Goal: Information Seeking & Learning: Learn about a topic

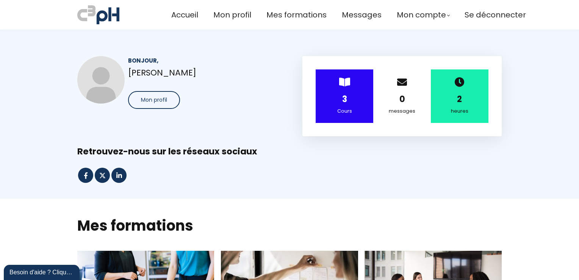
click at [346, 108] on div "Cours" at bounding box center [344, 111] width 39 height 8
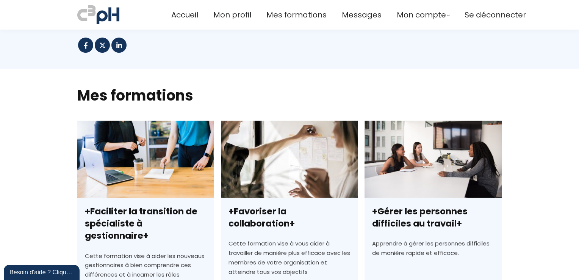
scroll to position [152, 0]
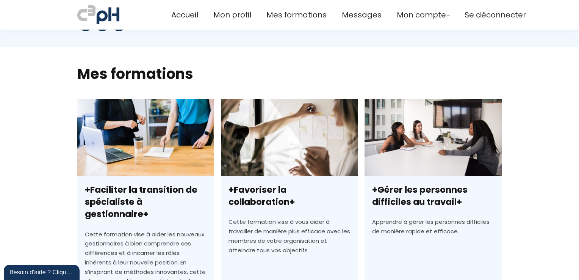
click at [268, 141] on link "+Favoriser la collaboration+" at bounding box center [289, 235] width 137 height 272
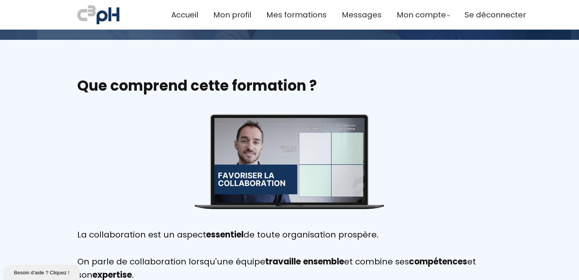
scroll to position [227, 0]
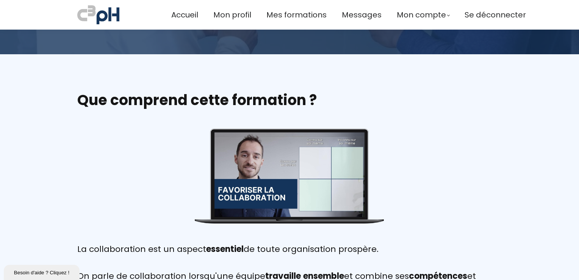
click at [288, 176] on div at bounding box center [289, 174] width 150 height 84
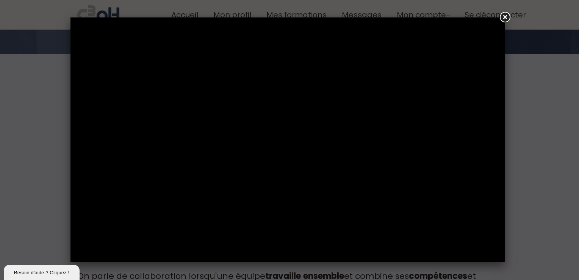
click at [503, 15] on link at bounding box center [505, 18] width 14 height 14
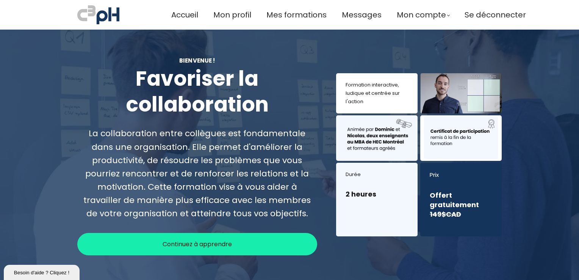
scroll to position [0, 0]
click at [213, 241] on span "Continuez à apprendre" at bounding box center [197, 243] width 69 height 9
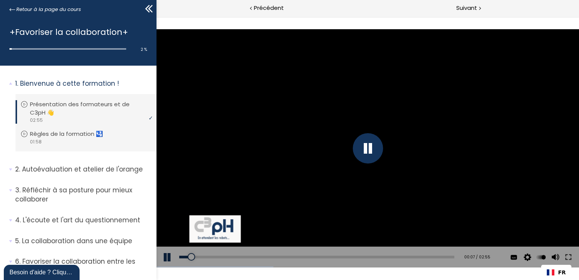
drag, startPoint x: 413, startPoint y: 43, endPoint x: 414, endPoint y: 63, distance: 20.5
click at [413, 42] on div at bounding box center [367, 149] width 422 height 238
click at [161, 259] on button at bounding box center [167, 256] width 23 height 21
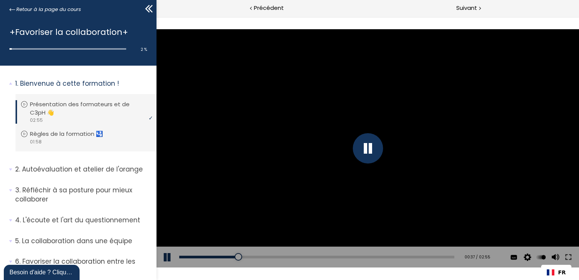
click at [371, 148] on div at bounding box center [367, 148] width 30 height 30
click at [377, 150] on div at bounding box center [367, 149] width 422 height 238
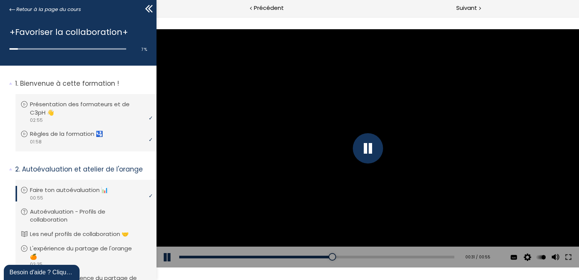
click at [394, 237] on div at bounding box center [367, 148] width 422 height 238
click at [456, 201] on div at bounding box center [367, 148] width 422 height 238
drag, startPoint x: 358, startPoint y: 253, endPoint x: 387, endPoint y: 254, distance: 28.8
click at [387, 254] on div at bounding box center [386, 257] width 8 height 8
drag, startPoint x: 393, startPoint y: 254, endPoint x: 423, endPoint y: 255, distance: 30.3
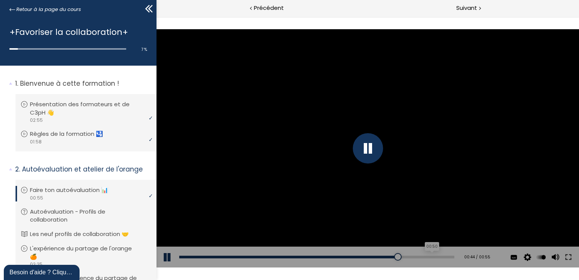
click at [423, 255] on div "Add chapter 00:50" at bounding box center [316, 256] width 275 height 21
click at [434, 256] on div "00:53" at bounding box center [316, 256] width 275 height 3
drag, startPoint x: 441, startPoint y: 258, endPoint x: 446, endPoint y: 257, distance: 5.4
click at [446, 257] on div "Add chapter 00:55" at bounding box center [316, 256] width 275 height 21
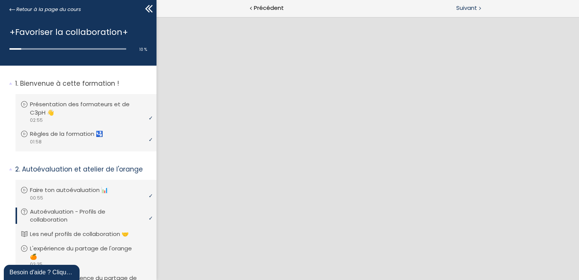
click at [474, 6] on span "Suivant" at bounding box center [466, 7] width 21 height 9
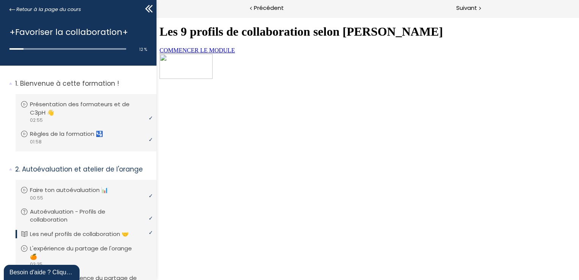
click at [222, 53] on span "COMMENCER LE MODULE" at bounding box center [196, 50] width 75 height 6
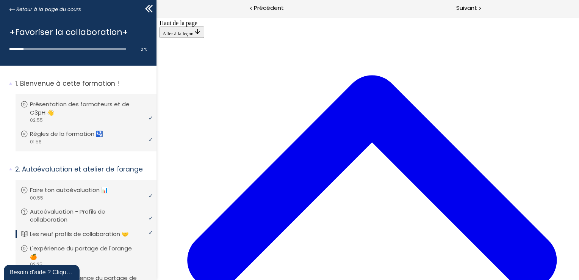
scroll to position [327, 0]
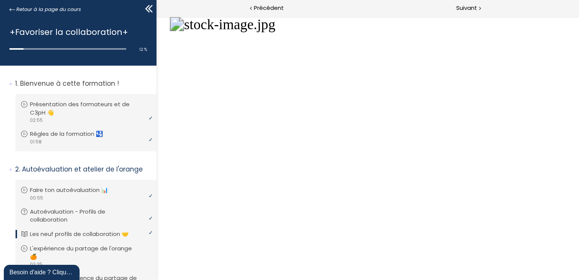
click at [369, 142] on button "Dézoomer l'image" at bounding box center [367, 148] width 422 height 263
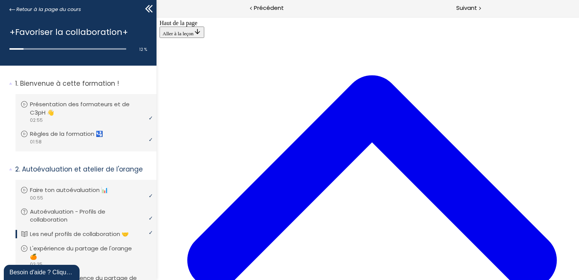
scroll to position [1652, 0]
click at [469, 7] on span "Suivant" at bounding box center [466, 7] width 21 height 9
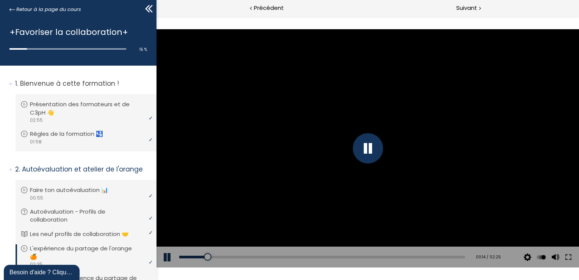
click at [317, 275] on div "The video is loading... Click for sound @keyframes VOLUME_SMALL_WAVE_FLASH { 0%…" at bounding box center [367, 148] width 422 height 263
drag, startPoint x: 208, startPoint y: 256, endPoint x: 179, endPoint y: 255, distance: 29.2
click at [179, 255] on div at bounding box center [179, 257] width 8 height 8
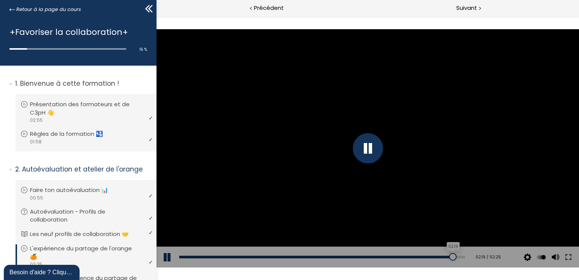
drag, startPoint x: 402, startPoint y: 255, endPoint x: 456, endPoint y: 255, distance: 53.8
click at [456, 255] on div at bounding box center [453, 257] width 8 height 8
click at [433, 258] on div "Add chapter 01:06" at bounding box center [322, 256] width 286 height 21
drag, startPoint x: 455, startPoint y: 258, endPoint x: 423, endPoint y: 255, distance: 31.9
click at [441, 255] on div at bounding box center [445, 257] width 8 height 8
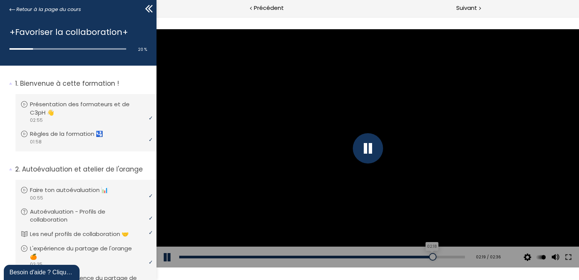
click at [428, 256] on div at bounding box center [432, 257] width 8 height 8
drag, startPoint x: 426, startPoint y: 256, endPoint x: 417, endPoint y: 261, distance: 10.5
click at [417, 261] on div "Add chapter 02:13" at bounding box center [322, 256] width 286 height 21
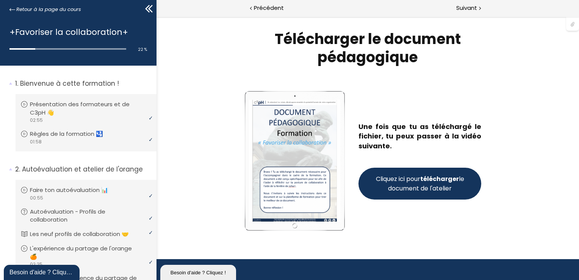
click at [419, 180] on span "Cliquez ici pour télécharger le document de l'atelier" at bounding box center [419, 183] width 91 height 19
click at [476, 7] on span "Suivant" at bounding box center [466, 7] width 21 height 9
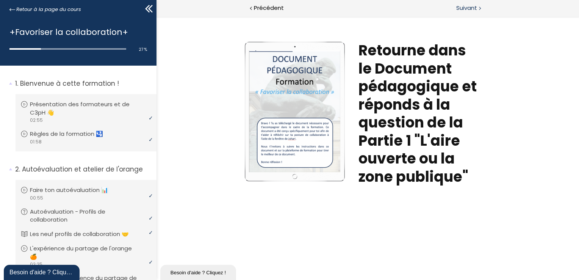
click at [465, 7] on span "Suivant" at bounding box center [466, 7] width 21 height 9
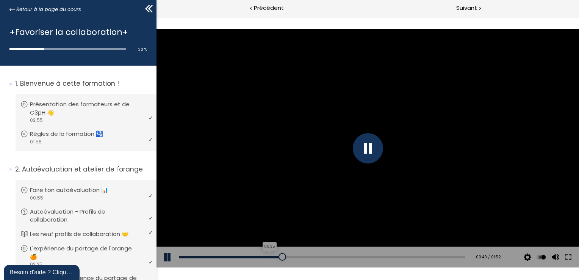
drag, startPoint x: 275, startPoint y: 258, endPoint x: 261, endPoint y: 256, distance: 13.4
click at [261, 256] on div "Add chapter 00:35" at bounding box center [322, 256] width 286 height 21
drag, startPoint x: 279, startPoint y: 257, endPoint x: 256, endPoint y: 259, distance: 22.8
click at [256, 259] on div at bounding box center [259, 257] width 8 height 8
drag, startPoint x: 256, startPoint y: 259, endPoint x: 235, endPoint y: 260, distance: 21.2
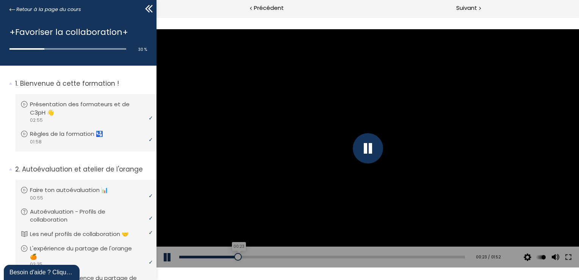
click at [235, 260] on div at bounding box center [238, 257] width 8 height 8
drag, startPoint x: 235, startPoint y: 260, endPoint x: 222, endPoint y: 258, distance: 13.7
click at [222, 258] on div at bounding box center [223, 257] width 8 height 8
drag, startPoint x: 222, startPoint y: 258, endPoint x: 196, endPoint y: 255, distance: 25.9
click at [196, 255] on div at bounding box center [198, 257] width 8 height 8
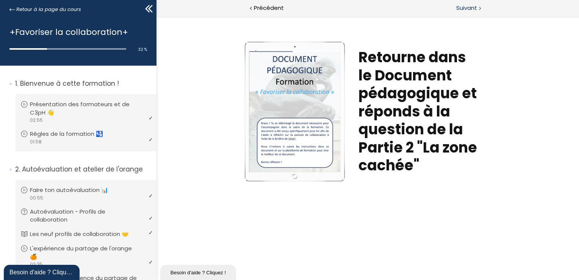
drag, startPoint x: 471, startPoint y: 5, endPoint x: 470, endPoint y: 11, distance: 5.9
click at [472, 5] on span "Suivant" at bounding box center [466, 7] width 21 height 9
click at [466, 8] on span "Suivant" at bounding box center [466, 7] width 21 height 9
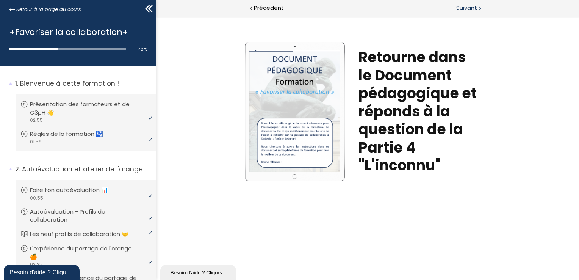
click at [467, 5] on span "Suivant" at bounding box center [466, 7] width 21 height 9
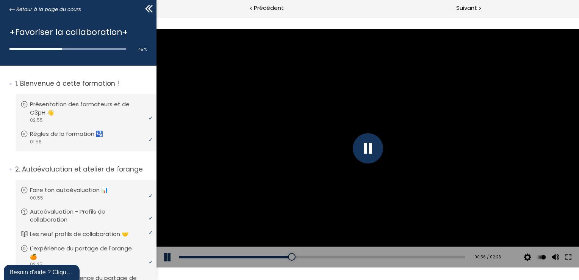
click at [369, 155] on div at bounding box center [367, 148] width 30 height 30
click at [337, 208] on div at bounding box center [367, 148] width 422 height 238
drag, startPoint x: 229, startPoint y: 256, endPoint x: 215, endPoint y: 255, distance: 14.1
click at [215, 255] on div at bounding box center [217, 257] width 8 height 8
click at [277, 218] on div at bounding box center [367, 148] width 422 height 238
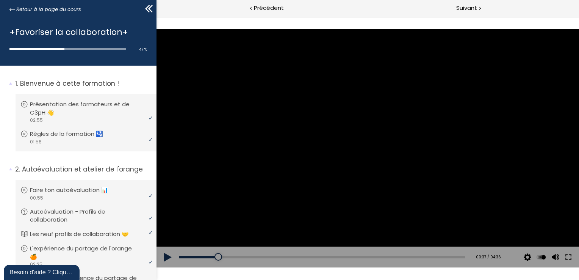
click at [287, 211] on div at bounding box center [367, 148] width 422 height 238
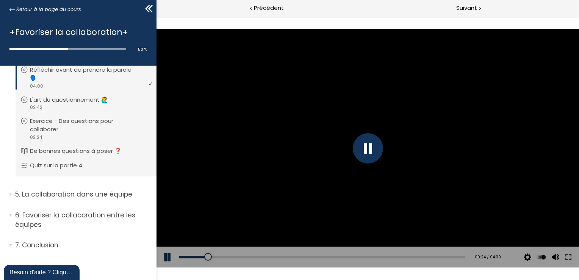
scroll to position [551, 0]
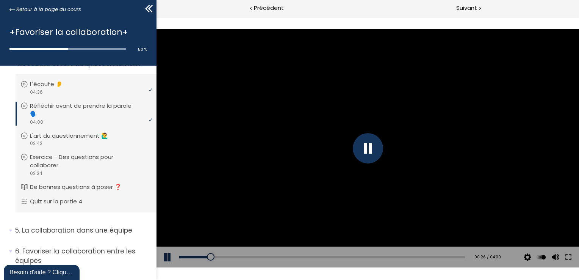
click at [242, 187] on div at bounding box center [367, 148] width 422 height 238
click at [444, 118] on div at bounding box center [367, 148] width 422 height 238
drag, startPoint x: 212, startPoint y: 254, endPoint x: 190, endPoint y: 256, distance: 22.5
click at [190, 256] on div at bounding box center [190, 257] width 8 height 8
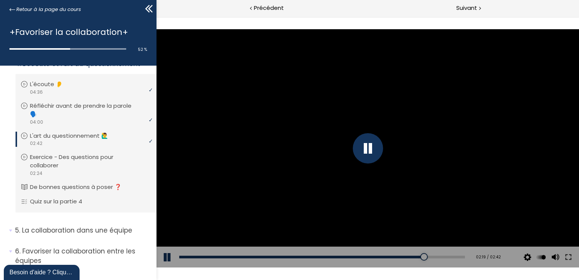
drag, startPoint x: 438, startPoint y: 259, endPoint x: 411, endPoint y: 261, distance: 26.2
click at [411, 261] on div "Add chapter 02:19" at bounding box center [322, 256] width 286 height 21
click at [373, 203] on div at bounding box center [367, 148] width 422 height 238
click at [389, 194] on div at bounding box center [367, 148] width 422 height 238
click at [392, 191] on div at bounding box center [367, 148] width 422 height 238
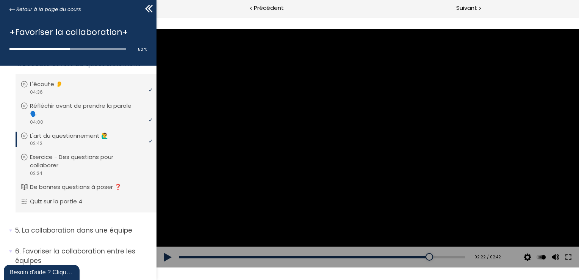
click at [393, 192] on div at bounding box center [367, 148] width 422 height 238
click at [393, 191] on div at bounding box center [367, 148] width 422 height 238
drag, startPoint x: 366, startPoint y: 72, endPoint x: 372, endPoint y: 80, distance: 10.5
click at [370, 77] on div at bounding box center [367, 148] width 422 height 238
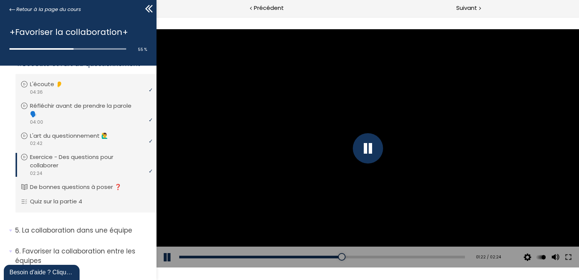
drag, startPoint x: 410, startPoint y: 249, endPoint x: 428, endPoint y: 260, distance: 21.2
click at [426, 259] on div "Add chapter 01:22" at bounding box center [322, 256] width 286 height 21
click at [445, 257] on div "02:17" at bounding box center [322, 256] width 286 height 3
drag, startPoint x: 448, startPoint y: 255, endPoint x: 393, endPoint y: 264, distance: 55.9
click at [392, 264] on div "Add chapter 01:54" at bounding box center [322, 256] width 286 height 21
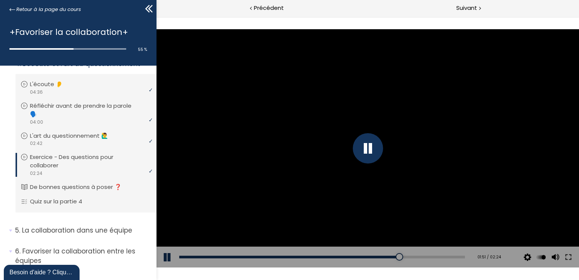
drag, startPoint x: 397, startPoint y: 260, endPoint x: 393, endPoint y: 265, distance: 7.0
click at [393, 265] on div "Add chapter 01:50" at bounding box center [322, 256] width 286 height 21
drag, startPoint x: 396, startPoint y: 254, endPoint x: 334, endPoint y: 236, distance: 64.0
click at [334, 236] on div "The video is loading... Click for sound @keyframes VOLUME_SMALL_WAVE_FLASH { 0%…" at bounding box center [367, 148] width 422 height 238
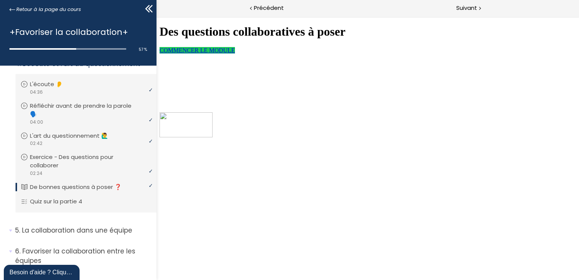
click at [235, 53] on span "COMMENCER LE MODULE" at bounding box center [196, 50] width 75 height 6
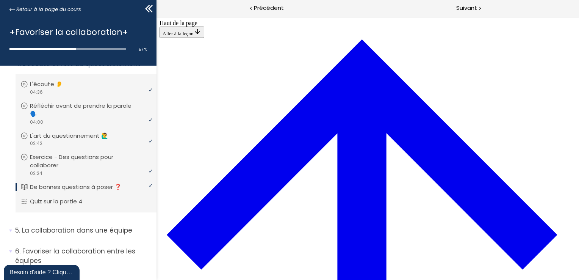
scroll to position [557, 0]
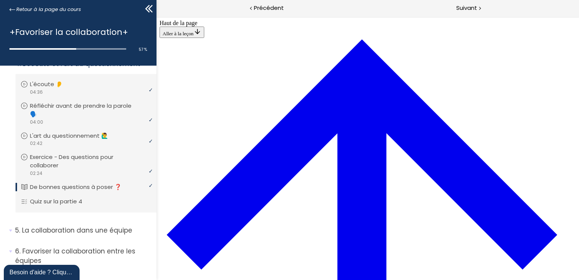
drag, startPoint x: 459, startPoint y: 8, endPoint x: 454, endPoint y: 16, distance: 9.6
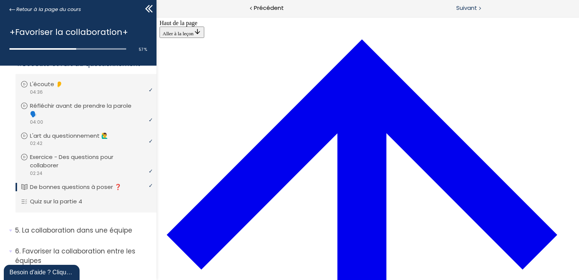
click at [460, 7] on span "Suivant" at bounding box center [466, 7] width 21 height 9
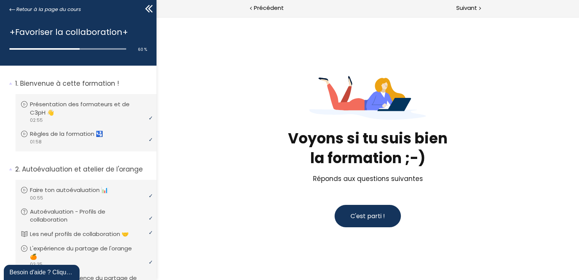
scroll to position [551, 0]
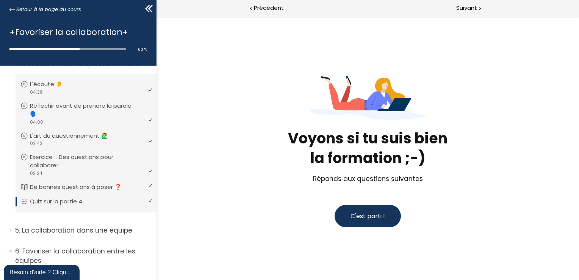
click at [355, 212] on span "C'est parti !" at bounding box center [367, 215] width 34 height 9
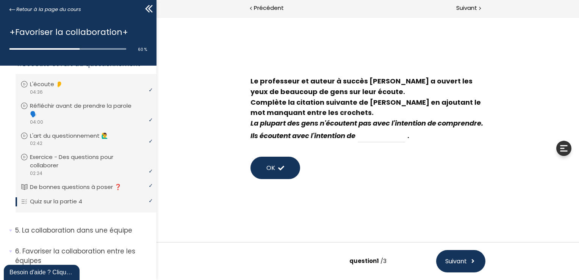
drag, startPoint x: 405, startPoint y: 136, endPoint x: 411, endPoint y: 141, distance: 8.3
click at [406, 136] on div "Le professeur et auteur à succès Stephen Covey a ouvert les yeux de beaucoup de…" at bounding box center [367, 109] width 235 height 67
click at [405, 142] on input at bounding box center [380, 135] width 47 height 13
type input "RÉPONDRE"
click at [273, 166] on span "OK" at bounding box center [270, 167] width 9 height 9
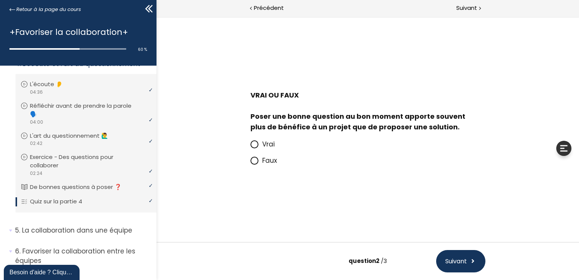
click at [254, 148] on span at bounding box center [254, 144] width 8 height 8
click at [250, 146] on input "Vrai" at bounding box center [250, 146] width 0 height 0
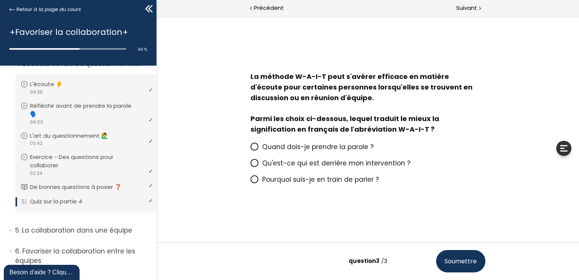
click at [370, 161] on span "Qu'est-ce qui est derrière mon intervention ?" at bounding box center [336, 162] width 148 height 9
click at [250, 165] on input "Qu'est-ce qui est derrière mon intervention ?" at bounding box center [250, 165] width 0 height 0
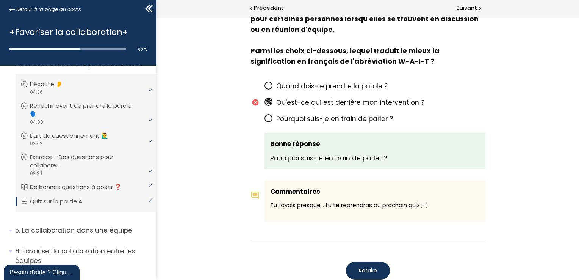
scroll to position [606, 0]
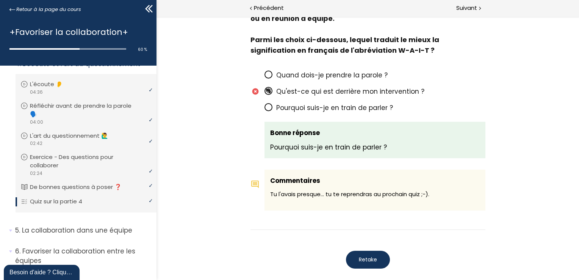
click at [372, 255] on span "Retake" at bounding box center [367, 259] width 18 height 8
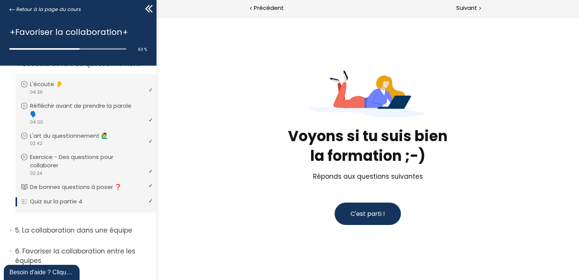
scroll to position [1, 0]
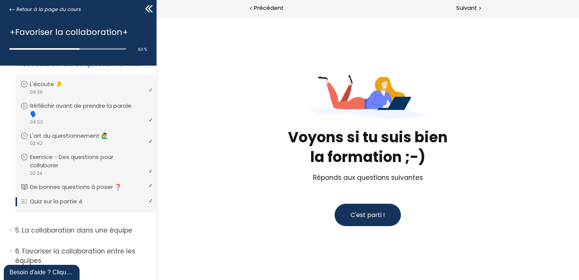
click at [369, 211] on span "C'est parti !" at bounding box center [367, 214] width 34 height 9
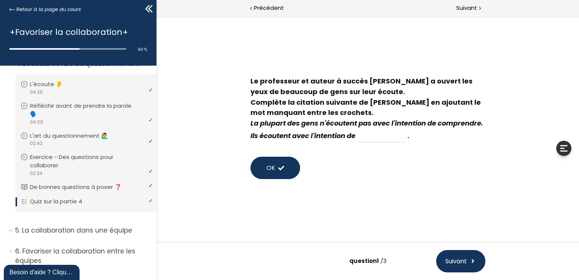
click at [405, 139] on input at bounding box center [380, 135] width 47 height 13
type input "REPONDRE"
click at [278, 169] on span at bounding box center [281, 168] width 6 height 6
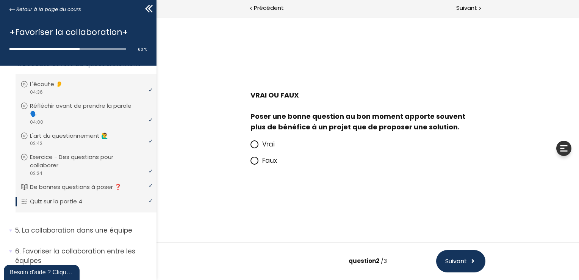
click at [254, 144] on icon at bounding box center [254, 144] width 5 height 5
click at [250, 146] on input "Vrai" at bounding box center [250, 146] width 0 height 0
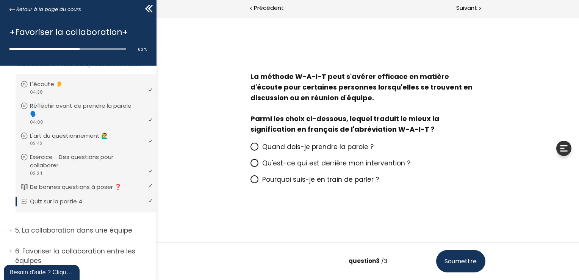
click at [316, 180] on span "Pourquoi suis-je en train de parler ?" at bounding box center [320, 179] width 117 height 9
click at [250, 181] on input "Pourquoi suis-je en train de parler ?" at bounding box center [250, 181] width 0 height 0
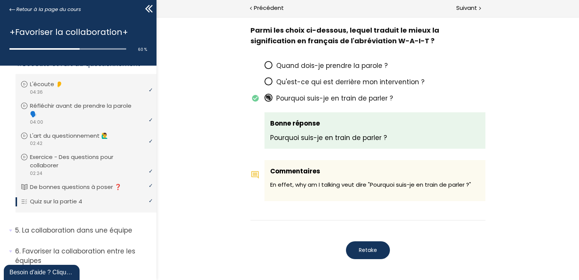
scroll to position [653, 0]
click at [378, 241] on button "Retake" at bounding box center [367, 250] width 44 height 18
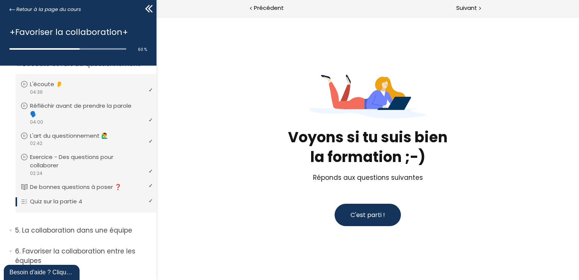
click at [369, 213] on span "C'est parti !" at bounding box center [367, 214] width 34 height 9
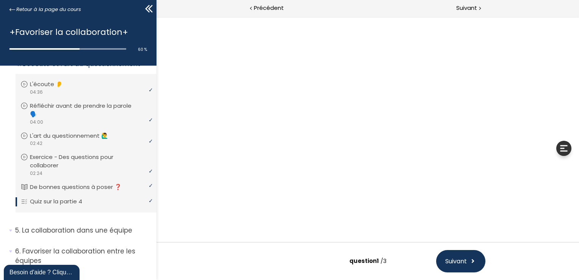
scroll to position [0, 0]
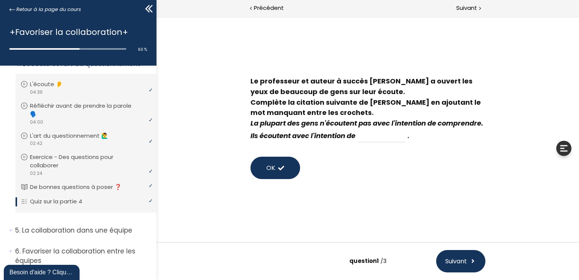
click at [405, 136] on input at bounding box center [380, 135] width 47 height 13
type input "RÉPONDRE"
click at [270, 166] on span "OK" at bounding box center [270, 167] width 9 height 9
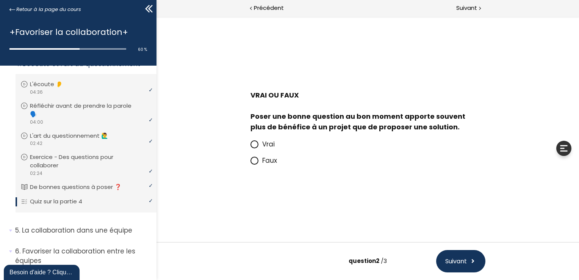
click at [270, 147] on span "Vrai" at bounding box center [268, 143] width 13 height 9
click at [250, 146] on input "Vrai" at bounding box center [250, 146] width 0 height 0
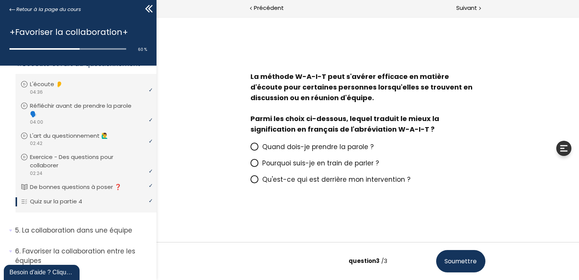
click at [311, 180] on span "Qu'est-ce qui est derrière mon intervention ?" at bounding box center [336, 179] width 148 height 9
click at [250, 181] on input "Qu'est-ce qui est derrière mon intervention ?" at bounding box center [250, 181] width 0 height 0
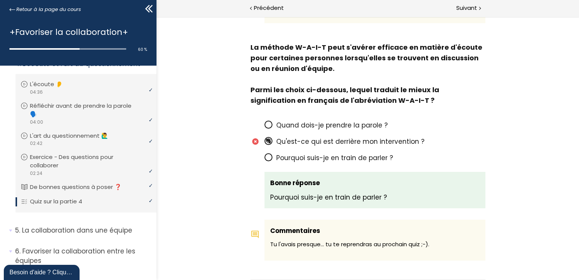
scroll to position [577, 0]
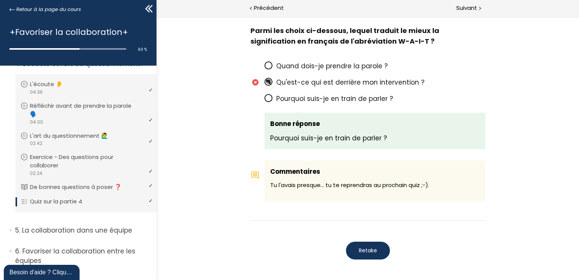
click at [365, 246] on span "Retake" at bounding box center [367, 250] width 18 height 8
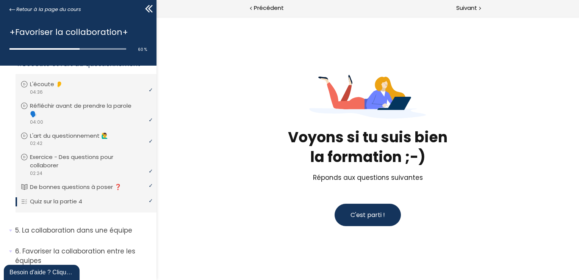
click at [370, 214] on span "C'est parti !" at bounding box center [367, 214] width 34 height 9
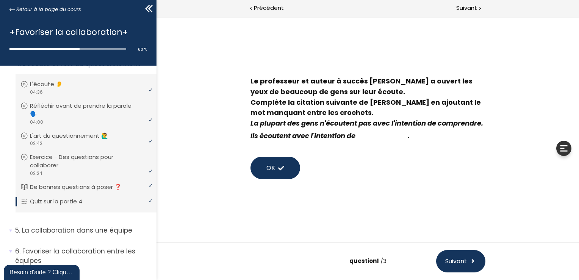
click at [407, 133] on div "Le professeur et auteur à succès Stephen Covey a ouvert les yeux de beaucoup de…" at bounding box center [367, 109] width 235 height 67
click at [405, 137] on input at bounding box center [380, 135] width 47 height 13
type input "RÉPONDRE"
click at [281, 163] on button "OK" at bounding box center [275, 167] width 50 height 22
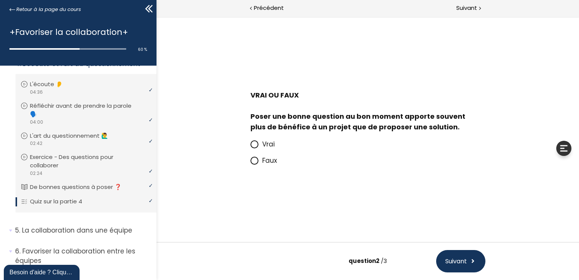
click at [266, 146] on span "Vrai" at bounding box center [268, 143] width 13 height 9
click at [250, 146] on input "Vrai" at bounding box center [250, 146] width 0 height 0
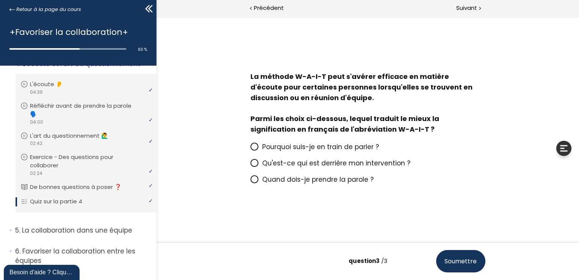
click at [255, 178] on icon at bounding box center [254, 179] width 5 height 5
click at [250, 181] on input "Quand dois-je prendre la parole ?" at bounding box center [250, 181] width 0 height 0
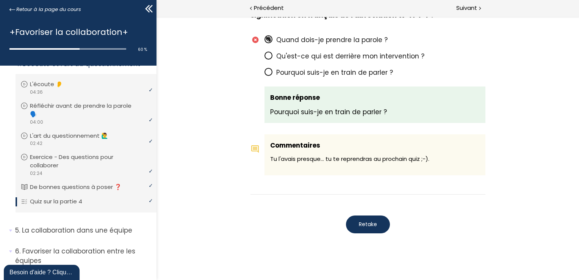
scroll to position [642, 0]
click at [460, 8] on span "Suivant" at bounding box center [466, 7] width 21 height 9
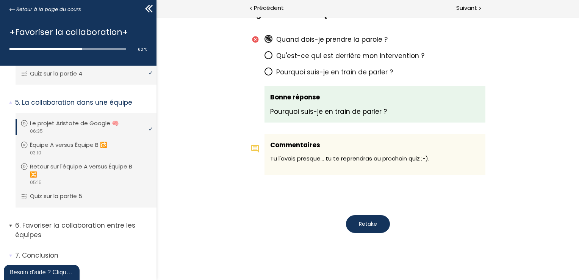
scroll to position [691, 0]
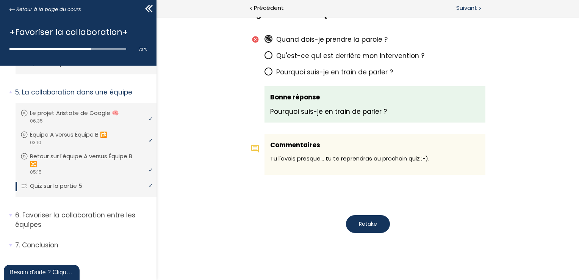
click at [471, 6] on span "Suivant" at bounding box center [466, 7] width 21 height 9
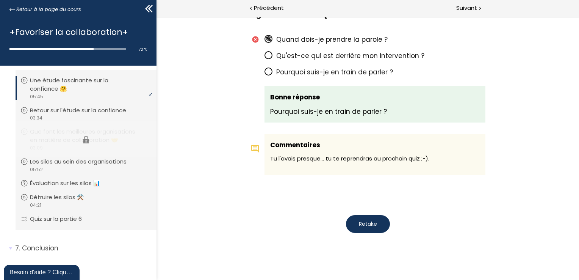
scroll to position [868, 0]
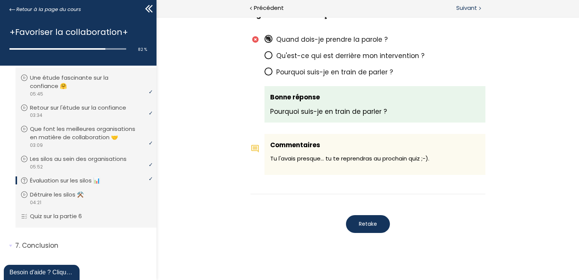
click at [472, 6] on span "Suivant" at bounding box center [466, 7] width 21 height 9
click at [466, 8] on span "Suivant" at bounding box center [466, 7] width 21 height 9
click at [467, 1] on div "Suivant" at bounding box center [472, 8] width 211 height 17
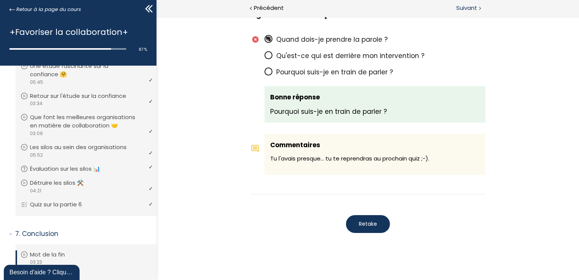
click at [467, 7] on span "Suivant" at bounding box center [466, 7] width 21 height 9
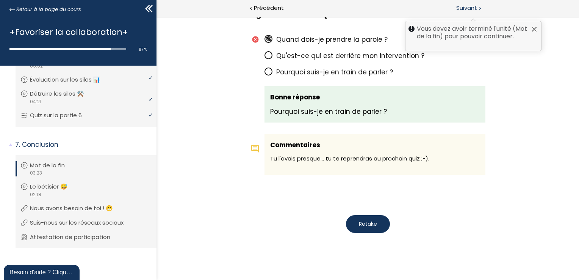
scroll to position [969, 0]
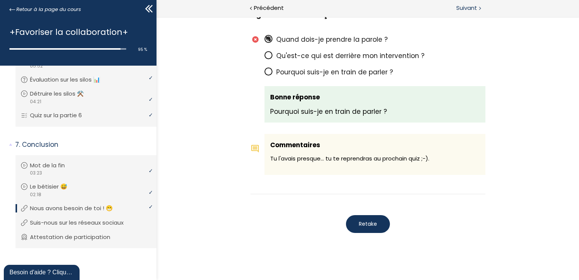
click at [471, 13] on div "Suivant" at bounding box center [472, 8] width 211 height 17
click at [477, 5] on div "Suivant" at bounding box center [472, 8] width 211 height 17
click at [473, 8] on span "Suivant" at bounding box center [466, 7] width 21 height 9
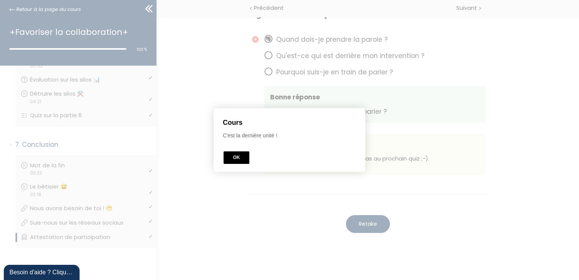
click at [227, 155] on button "OK" at bounding box center [237, 157] width 26 height 13
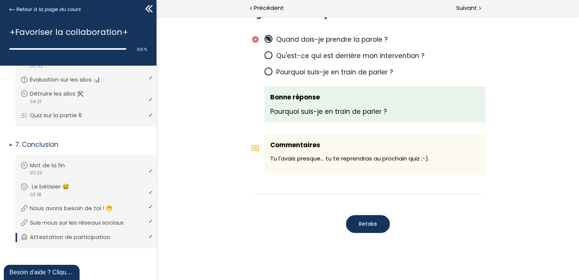
click at [44, 188] on p "Le bêtisier 😅" at bounding box center [56, 186] width 49 height 8
